Goal: Task Accomplishment & Management: Manage account settings

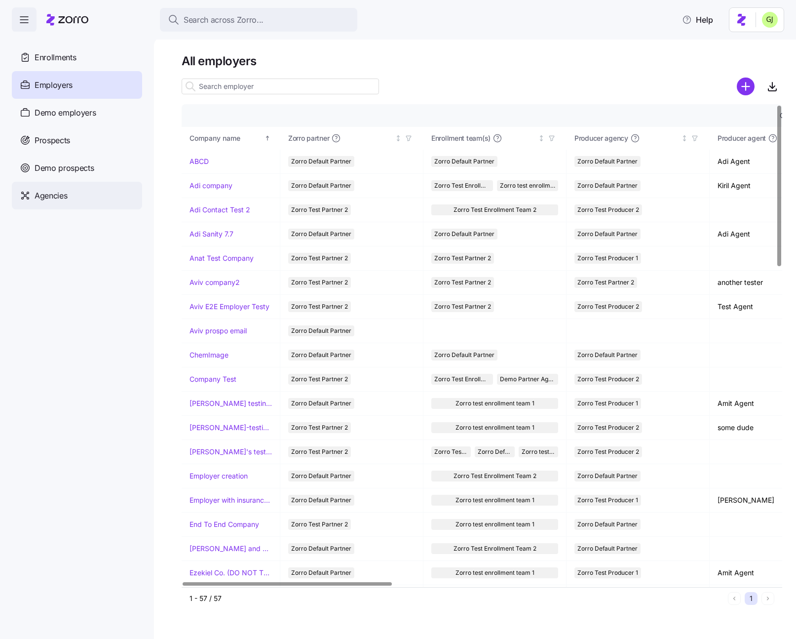
click at [47, 196] on span "Agencies" at bounding box center [51, 195] width 33 height 12
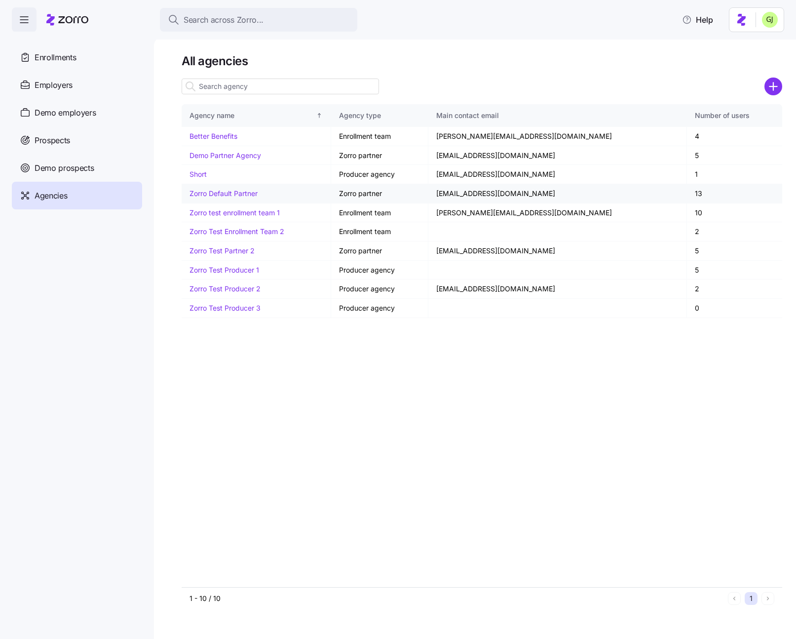
click at [239, 194] on link "Zorro Default Partner" at bounding box center [223, 193] width 68 height 8
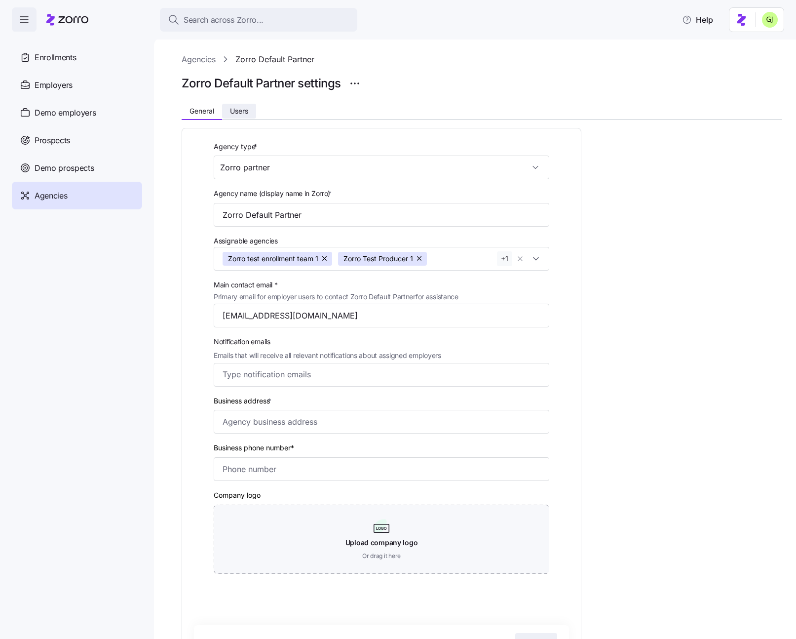
click at [240, 111] on span "Users" at bounding box center [239, 111] width 18 height 7
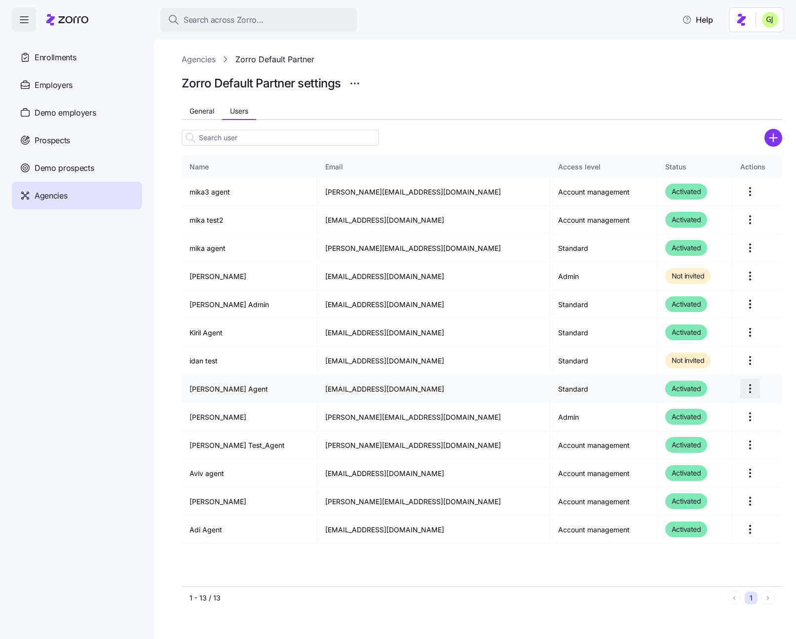
click at [743, 389] on html "Search across Zorro... Help Enrollments Employers Demo employers Prospects Demo…" at bounding box center [398, 316] width 796 height 633
click at [725, 406] on div "Edit" at bounding box center [703, 413] width 91 height 16
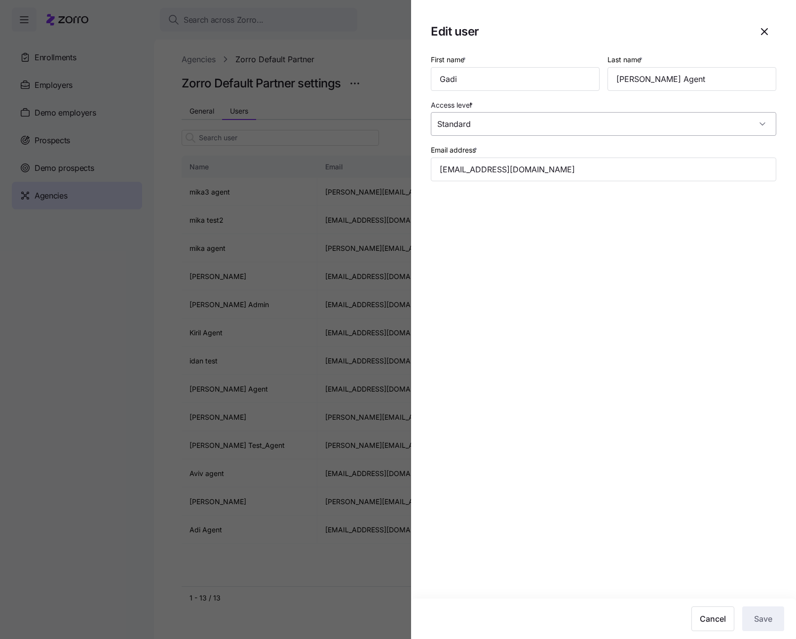
click at [596, 131] on input "Standard" at bounding box center [603, 124] width 345 height 24
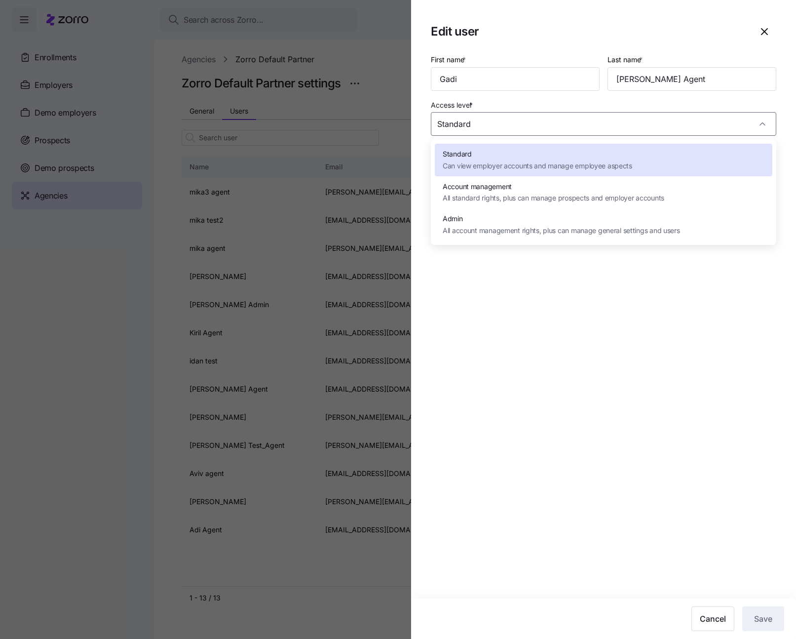
click at [560, 190] on span "Account management" at bounding box center [554, 186] width 222 height 11
type input "Account management"
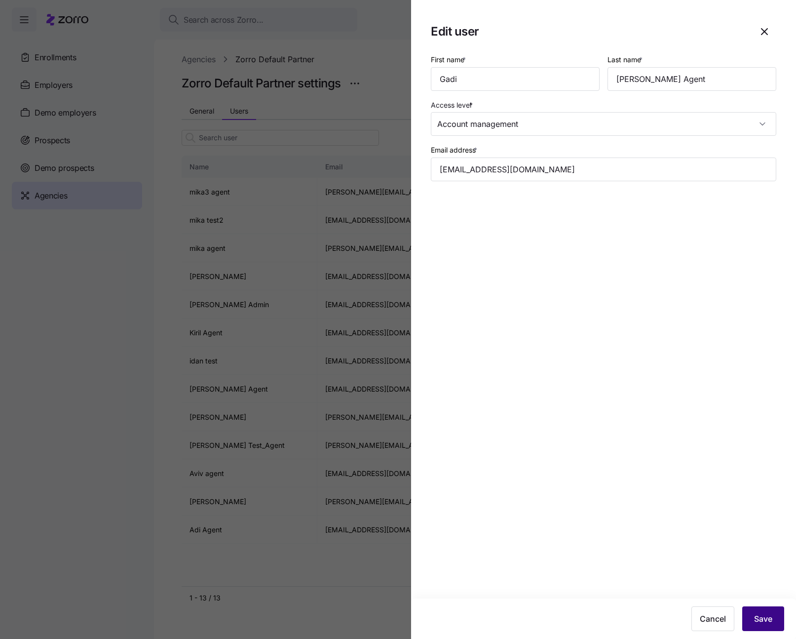
click at [760, 617] on span "Save" at bounding box center [763, 618] width 18 height 12
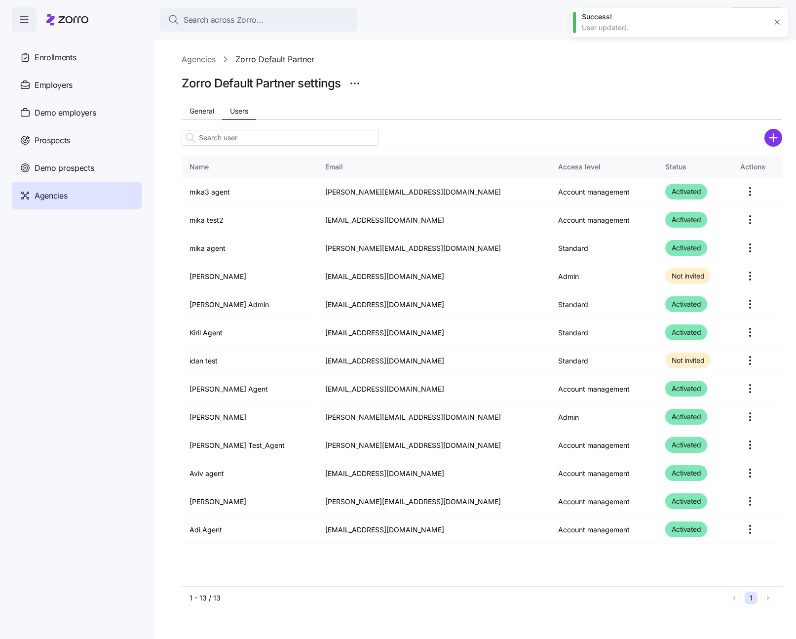
click at [496, 75] on div "Zorro Default Partner settings" at bounding box center [482, 84] width 601 height 20
click at [781, 21] on icon "button" at bounding box center [777, 22] width 8 height 8
click at [765, 24] on html "Search across Zorro... Help Enrollments Employers Demo employers Prospects Demo…" at bounding box center [398, 316] width 796 height 633
click at [746, 62] on div "Log out" at bounding box center [743, 62] width 38 height 11
